Goal: Task Accomplishment & Management: Manage account settings

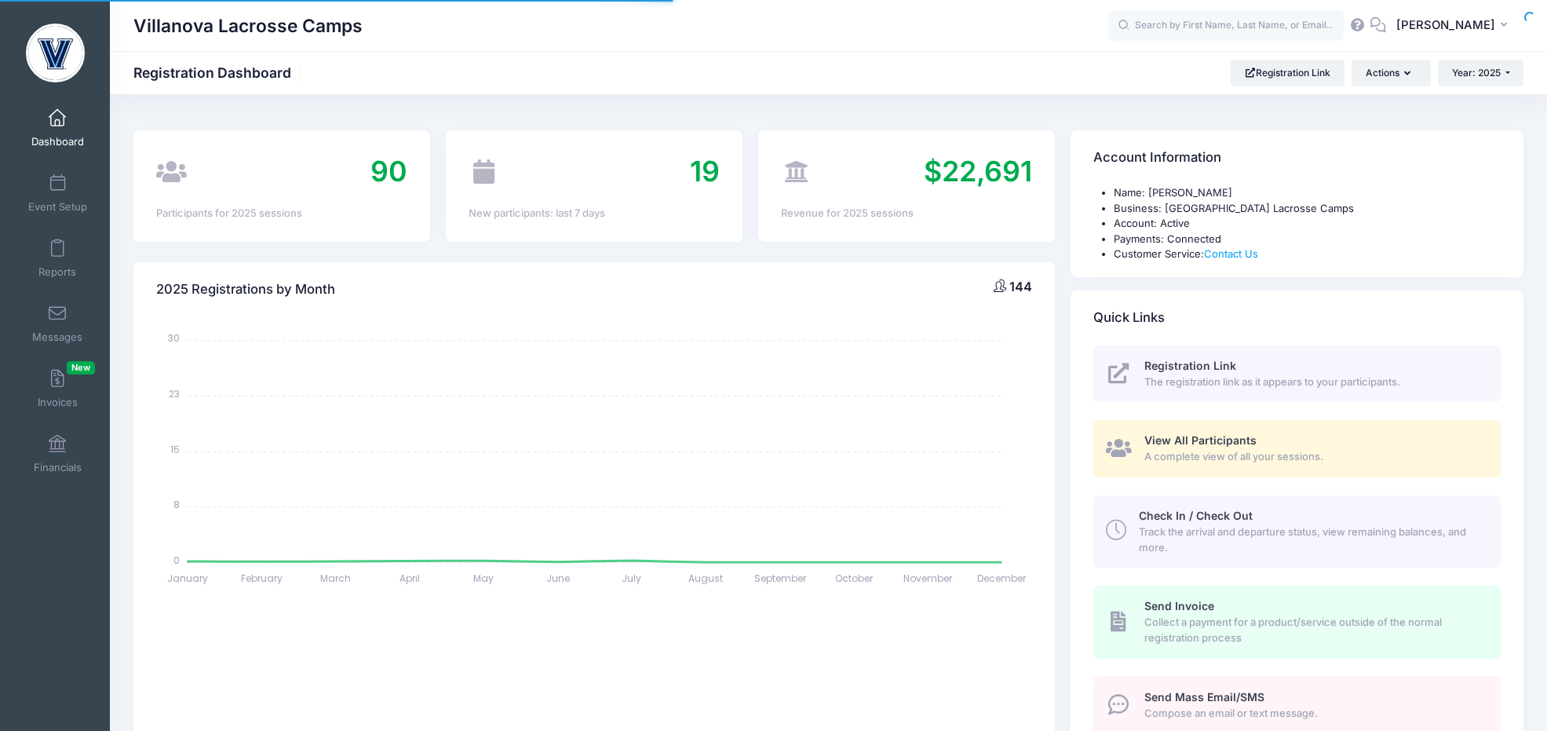
select select
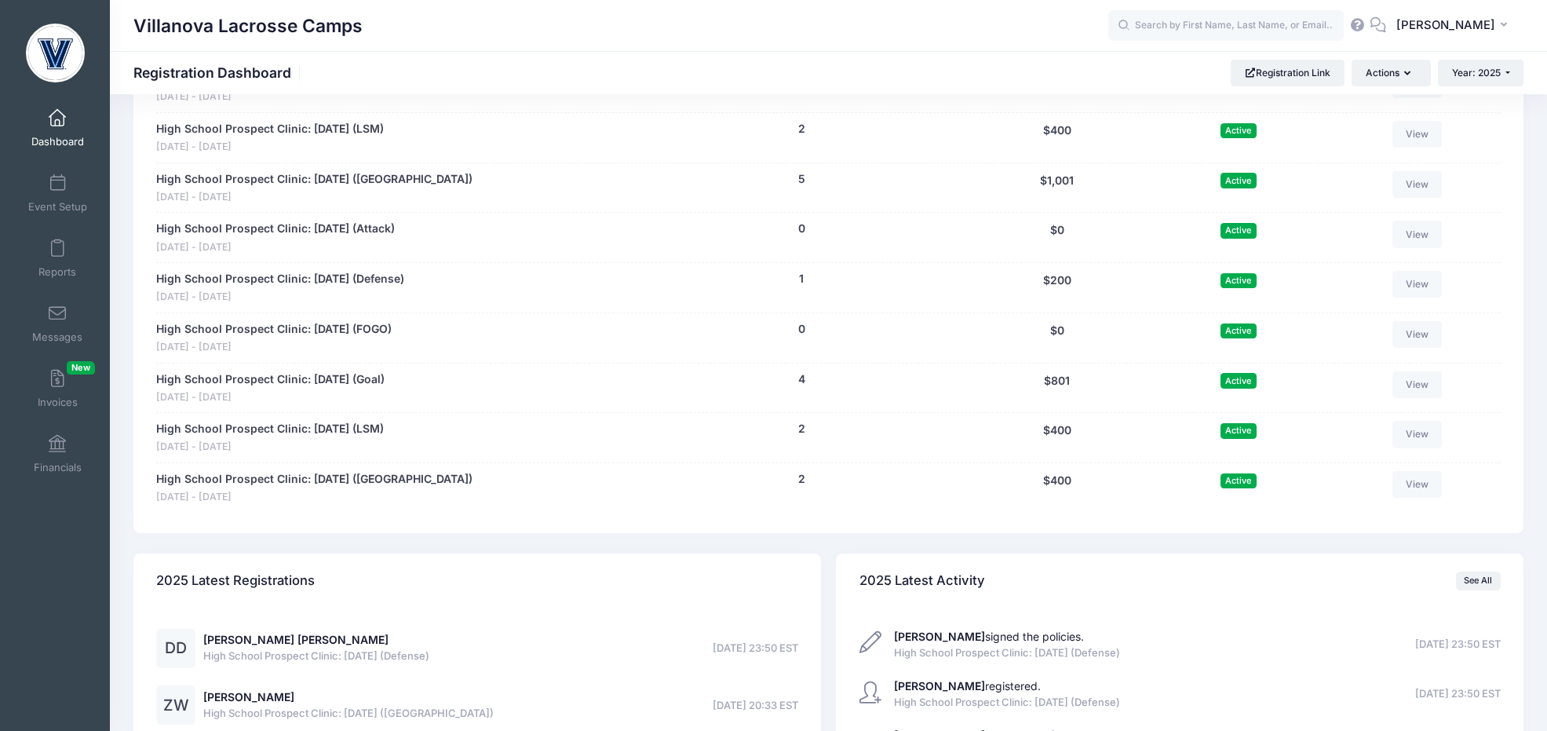
scroll to position [1020, 0]
click at [57, 191] on span at bounding box center [57, 183] width 0 height 17
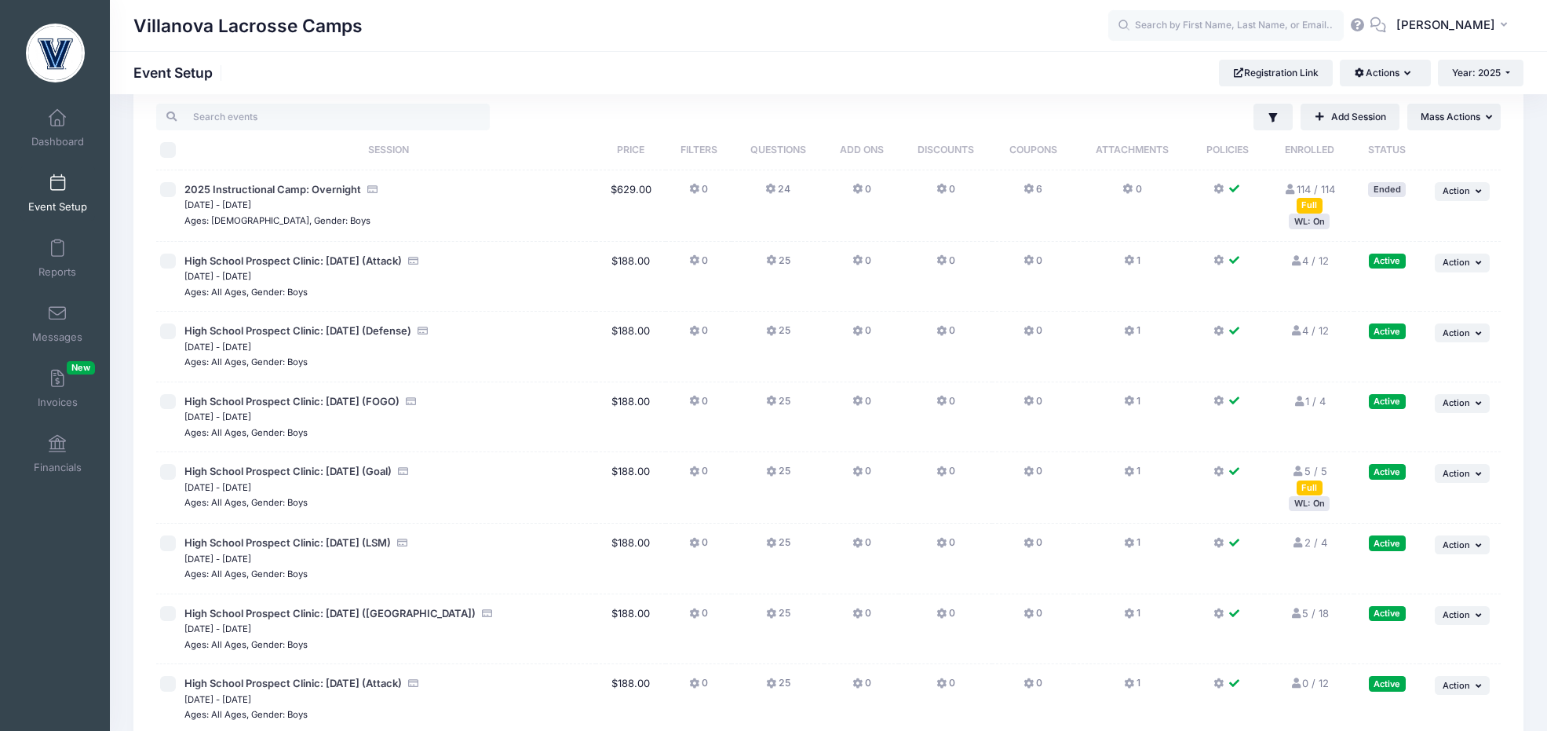
scroll to position [46, 0]
